Goal: Use online tool/utility: Utilize a website feature to perform a specific function

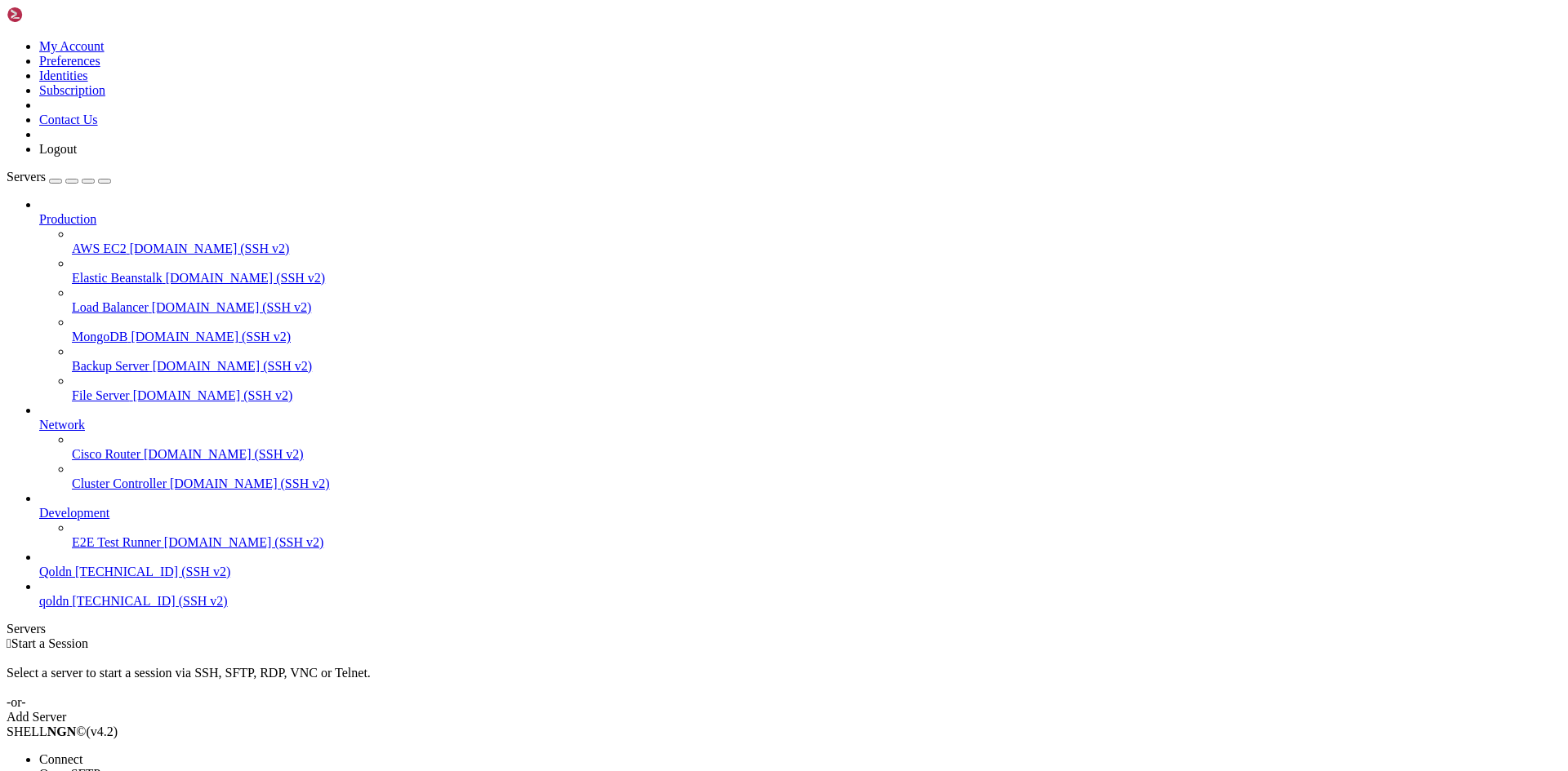
click at [82, 753] on span "Connect" at bounding box center [60, 759] width 44 height 14
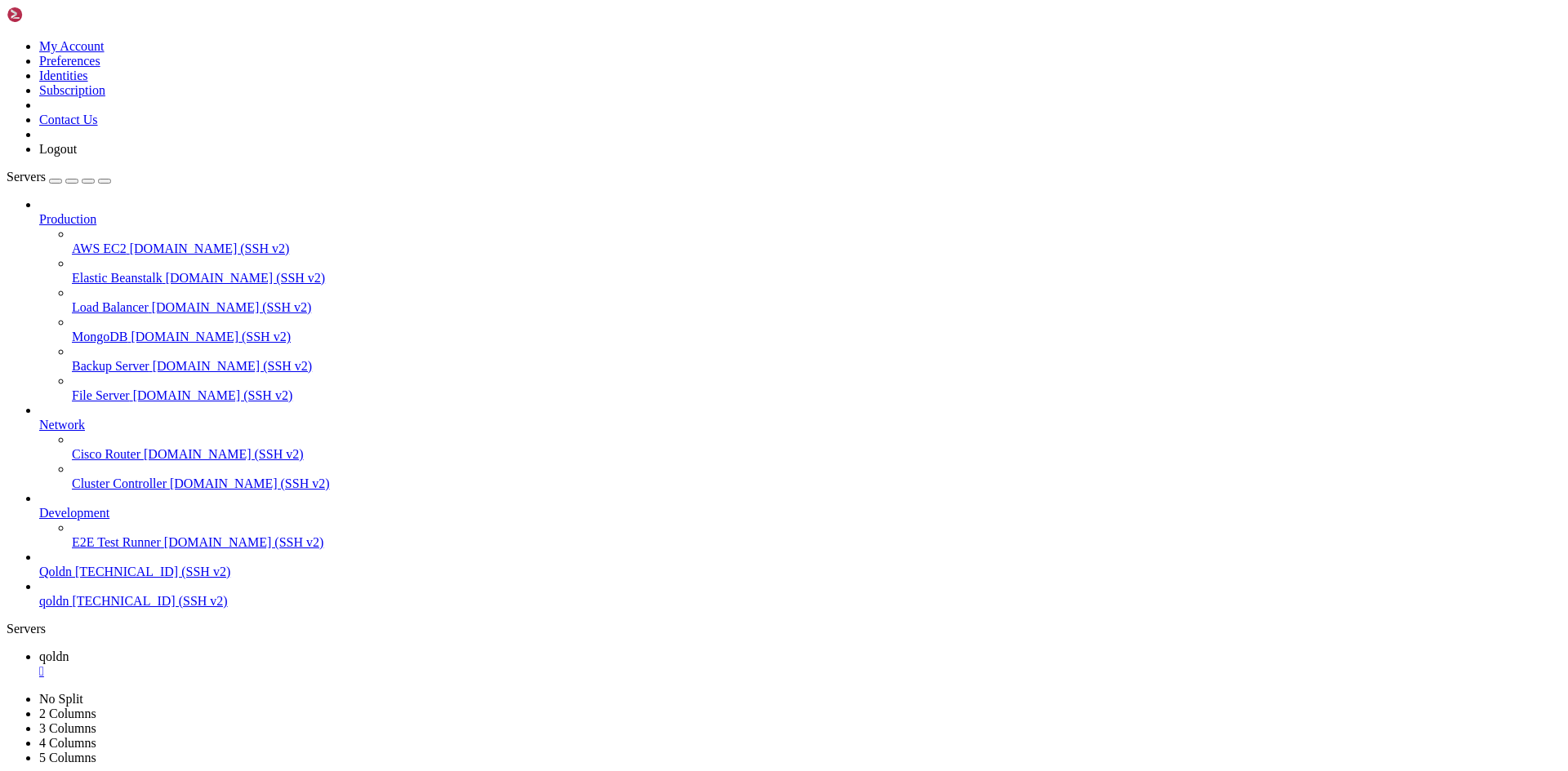
click at [69, 650] on span "qoldn" at bounding box center [53, 657] width 29 height 14
type input "/root"
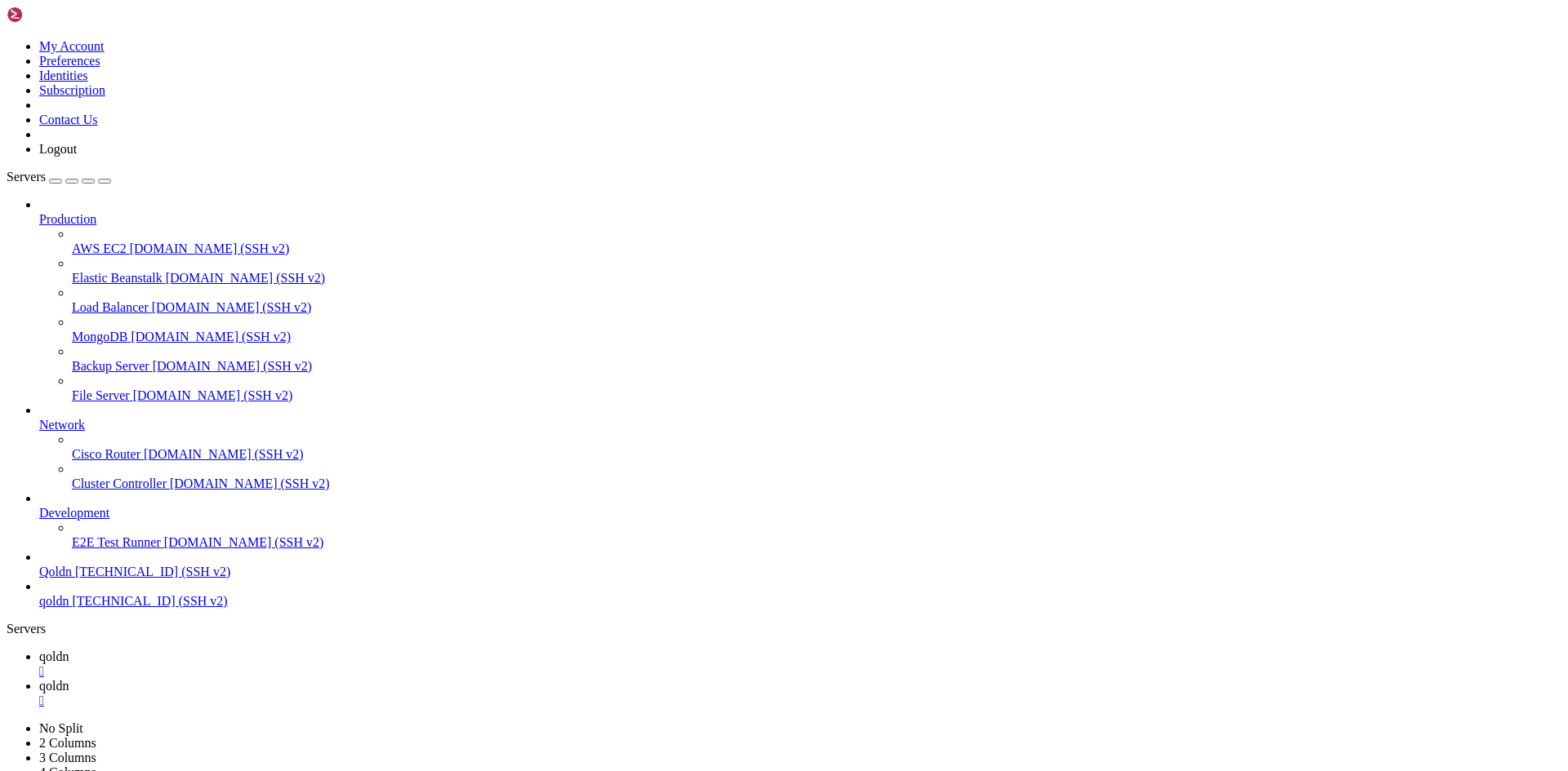
drag, startPoint x: 14, startPoint y: 1550, endPoint x: 296, endPoint y: 1624, distance: 291.5
copy div "root @ cyber ~ # cd /home/[DOMAIN_NAME][URL] export PHP=/usr/local/lsws/lsphp83…"
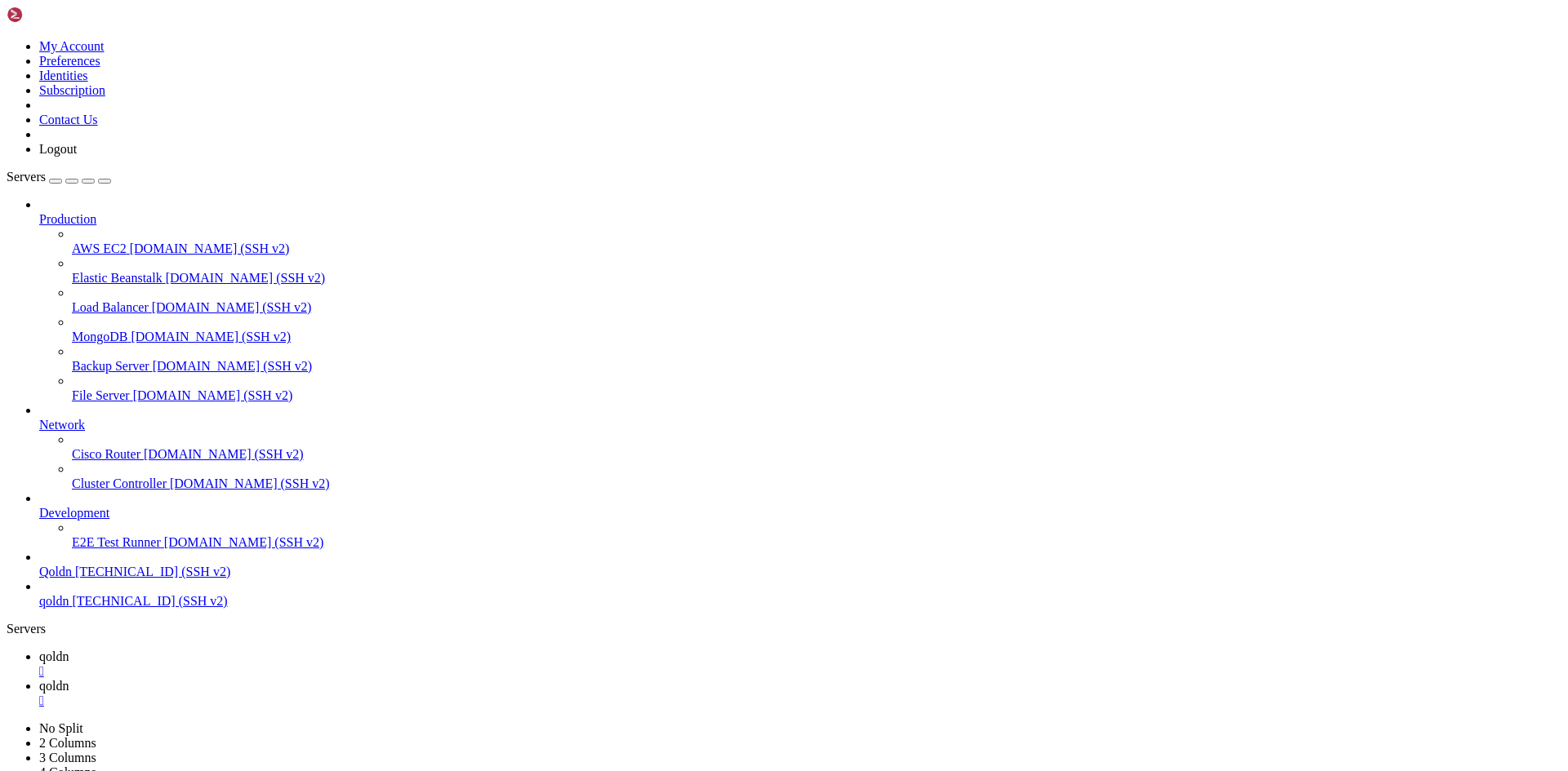
scroll to position [805, 0]
drag, startPoint x: 12, startPoint y: 1508, endPoint x: 71, endPoint y: 1521, distance: 60.4
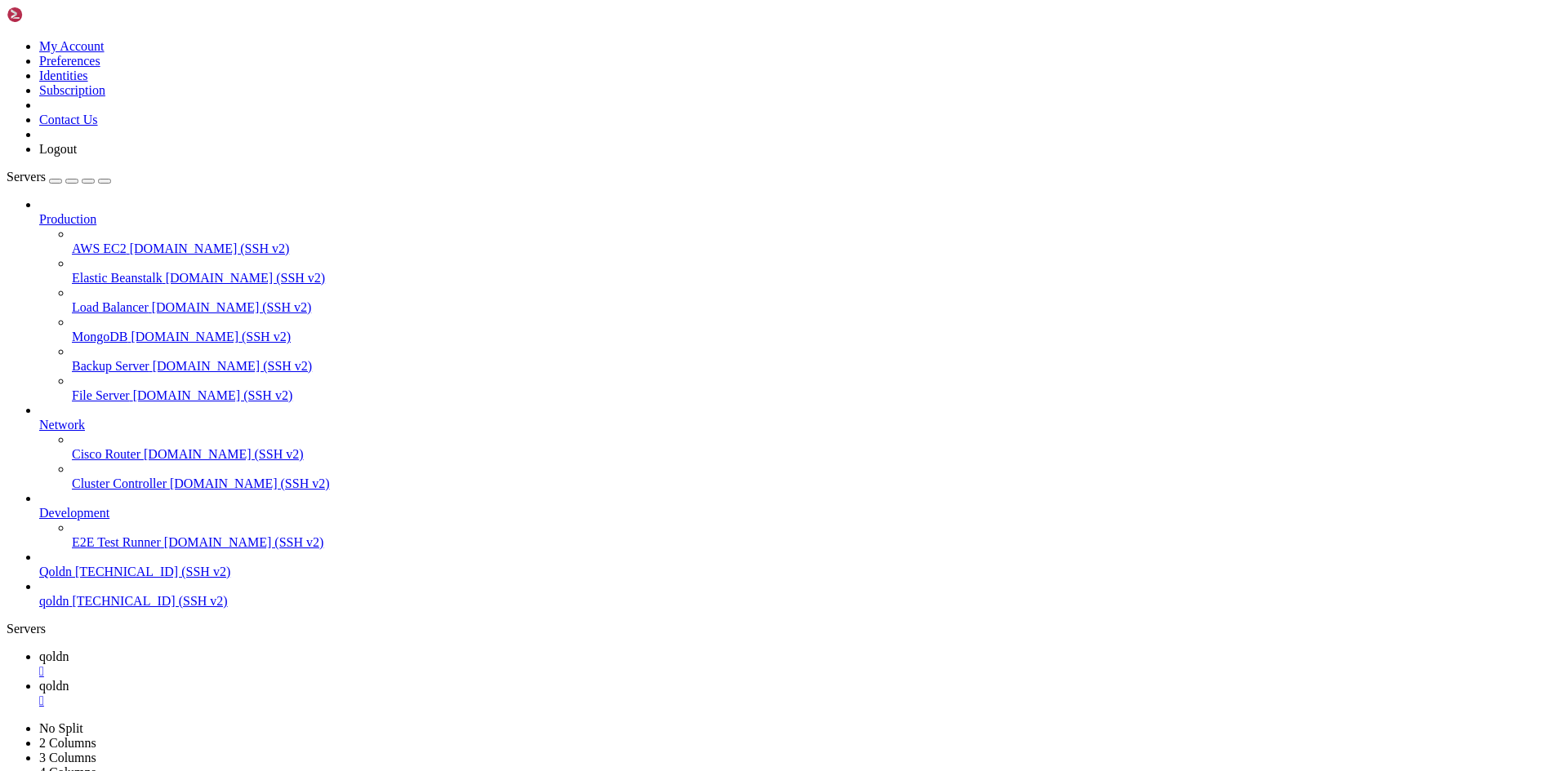
drag, startPoint x: 14, startPoint y: 1465, endPoint x: 315, endPoint y: 1625, distance: 340.9
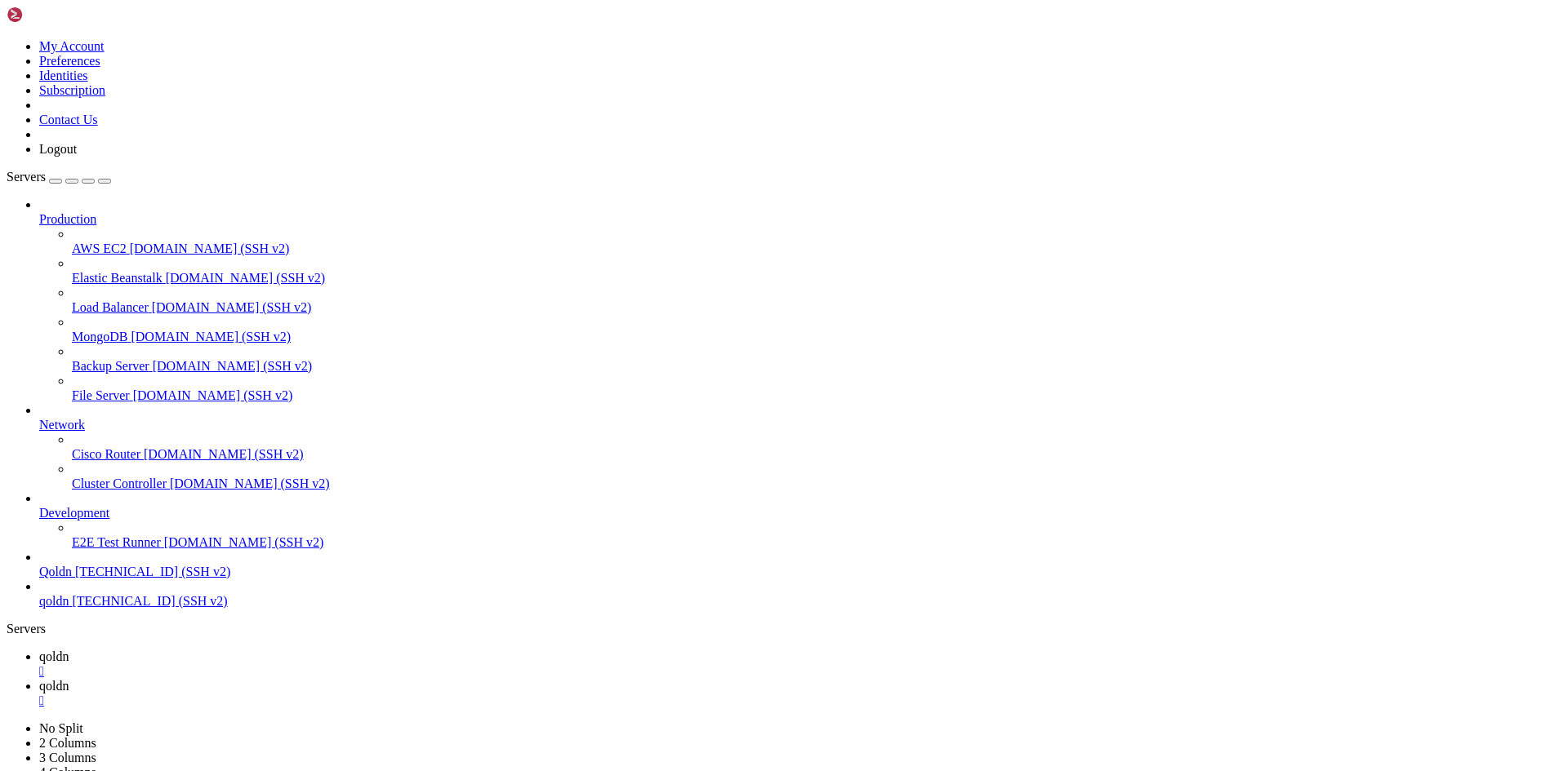
scroll to position [1027, 0]
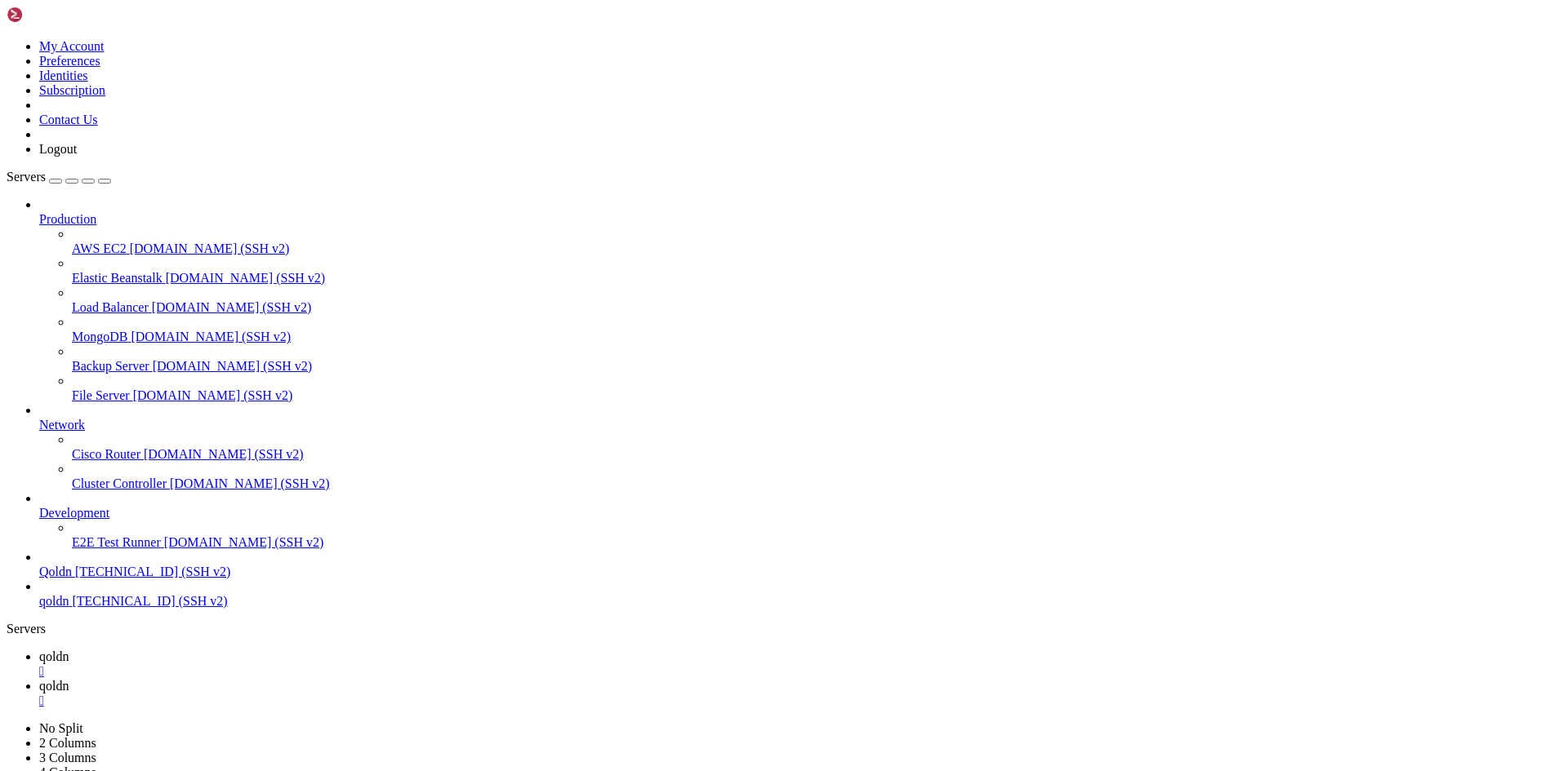
drag, startPoint x: 13, startPoint y: 1231, endPoint x: 554, endPoint y: 1609, distance: 660.0
